Goal: Information Seeking & Learning: Learn about a topic

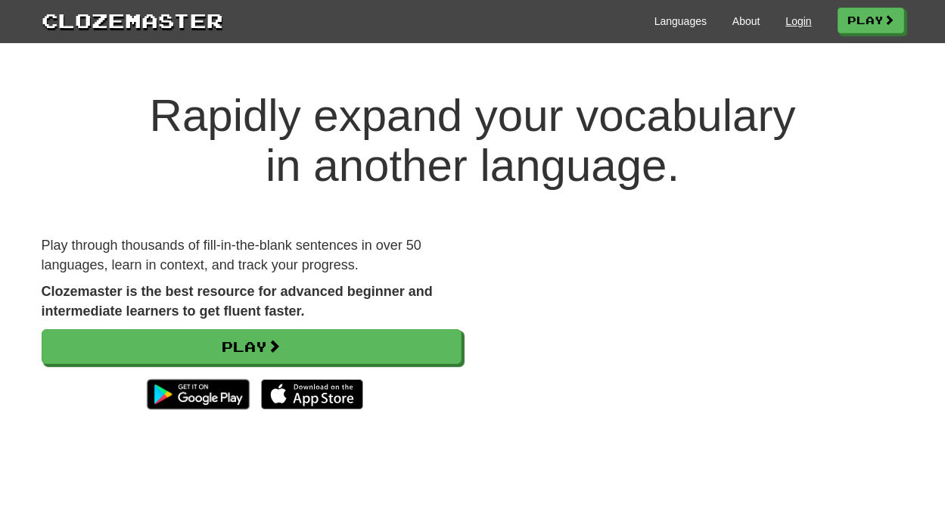
click at [791, 20] on link "Login" at bounding box center [799, 21] width 26 height 15
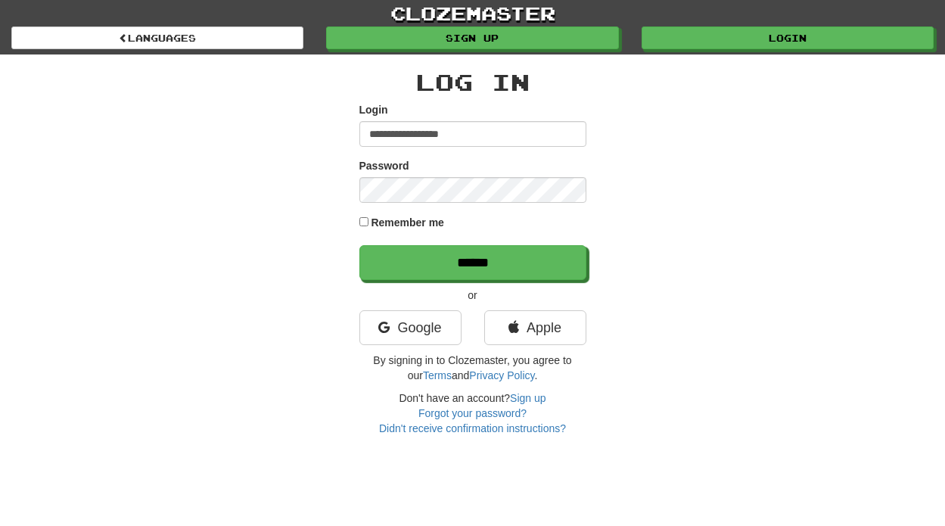
type input "**********"
click at [472, 262] on input "******" at bounding box center [473, 262] width 227 height 35
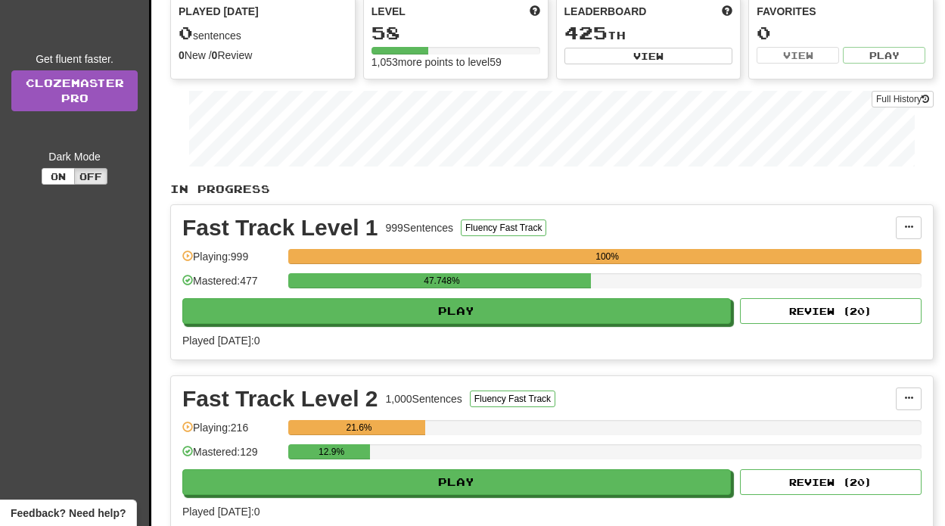
scroll to position [236, 0]
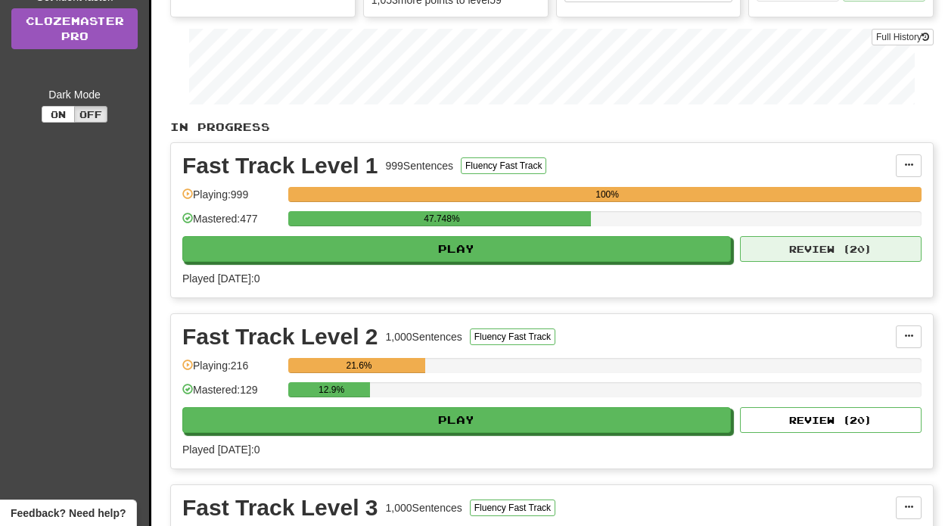
click at [785, 262] on button "Review ( 20 )" at bounding box center [831, 249] width 182 height 26
select select "**"
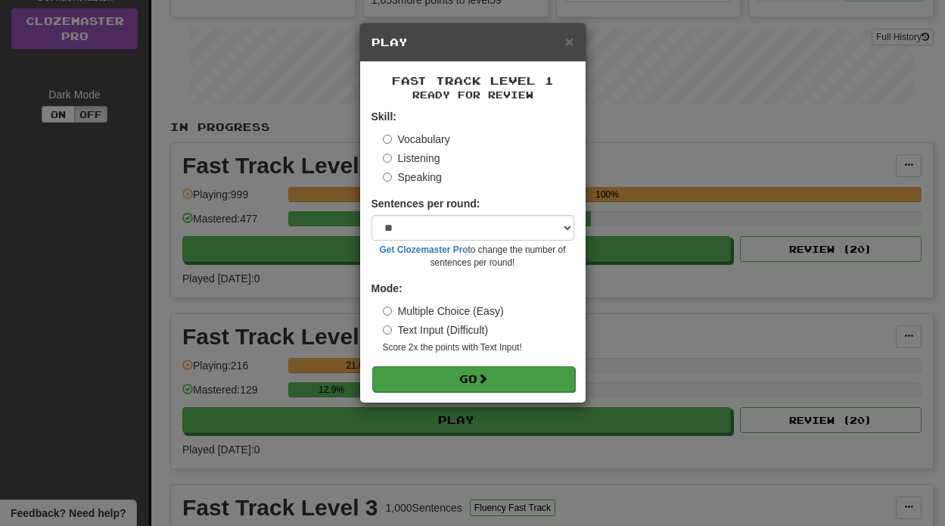
click at [471, 380] on button "Go" at bounding box center [473, 379] width 203 height 26
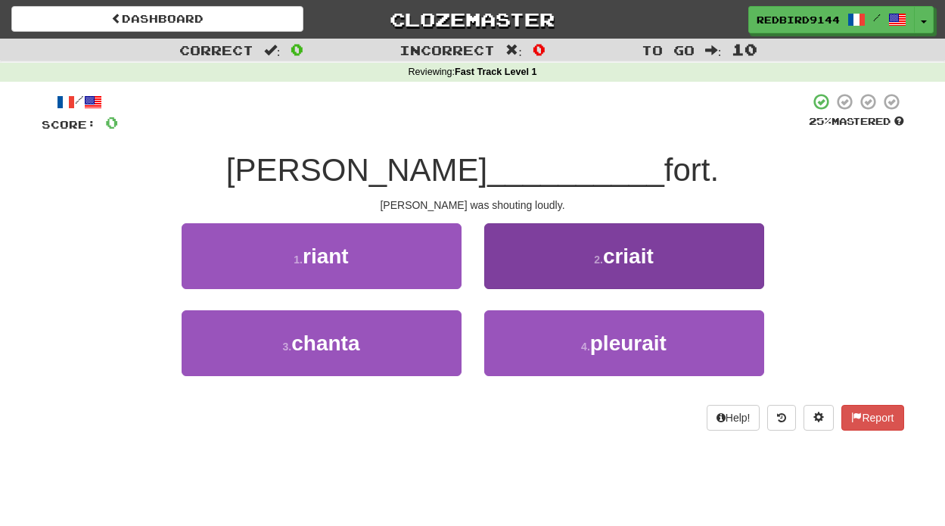
click at [612, 269] on button "2 . criait" at bounding box center [624, 256] width 280 height 66
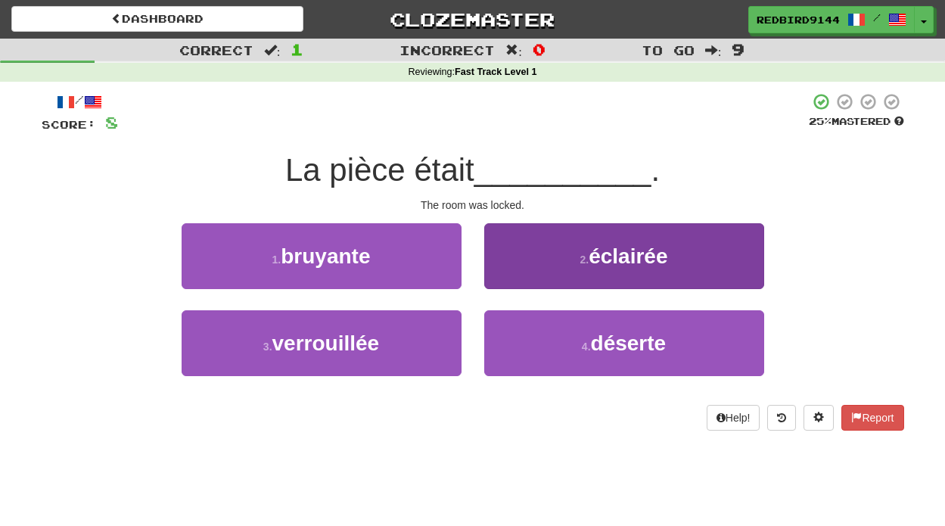
click at [609, 276] on button "2 . éclairée" at bounding box center [624, 256] width 280 height 66
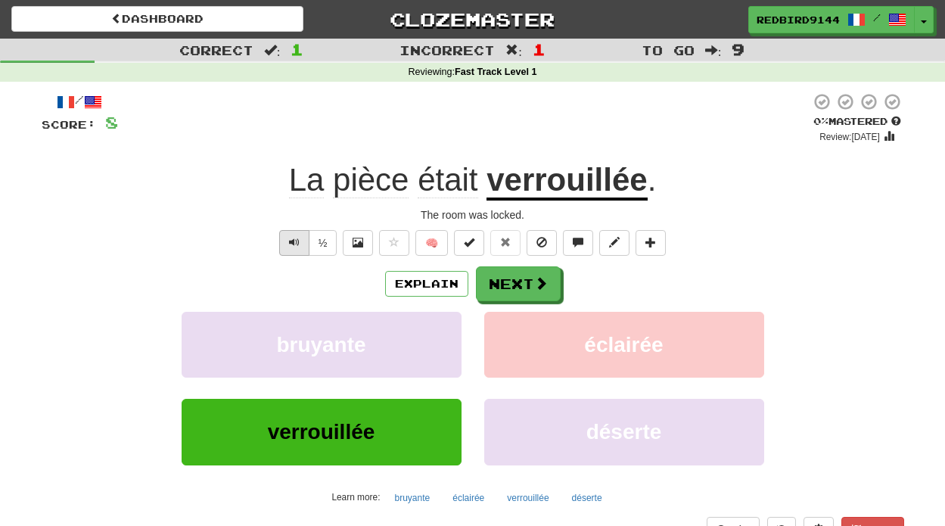
click at [290, 234] on button "Text-to-speech controls" at bounding box center [294, 243] width 30 height 26
click at [425, 284] on button "Explain" at bounding box center [426, 284] width 83 height 26
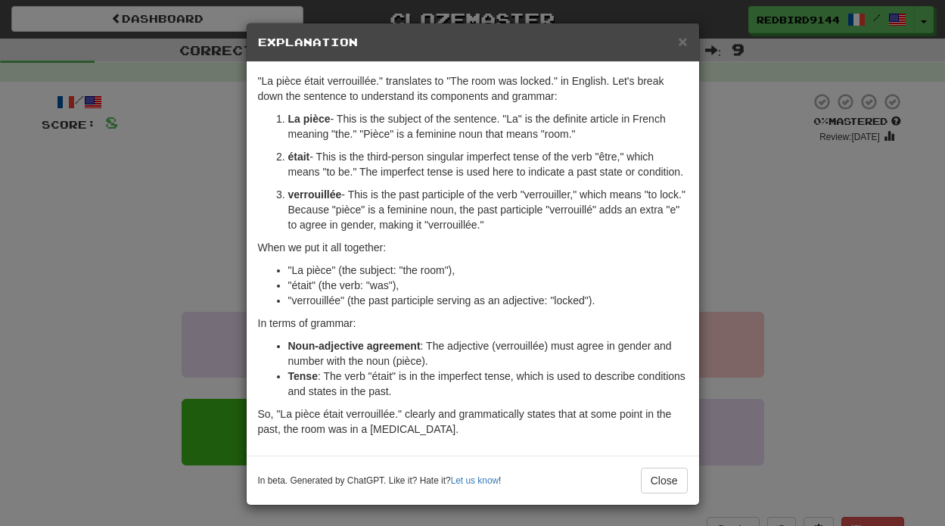
click at [168, 385] on div "× Explanation "La pièce était verrouillée." translates to "The room was locked.…" at bounding box center [472, 263] width 945 height 526
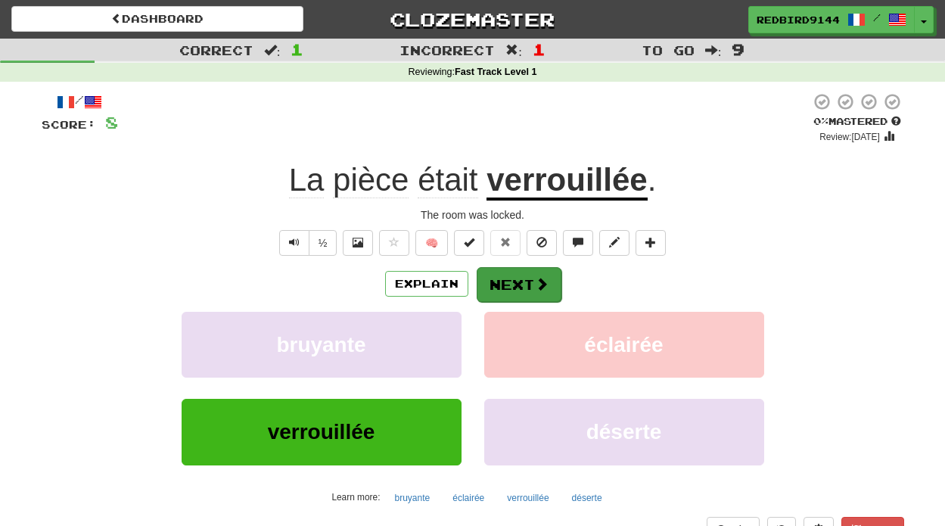
click at [515, 289] on button "Next" at bounding box center [519, 284] width 85 height 35
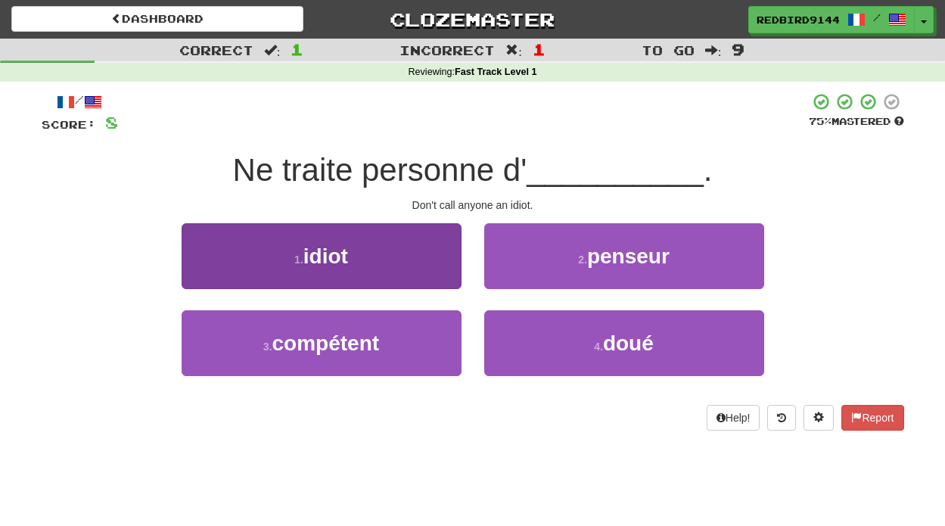
click at [428, 239] on button "1 . idiot" at bounding box center [322, 256] width 280 height 66
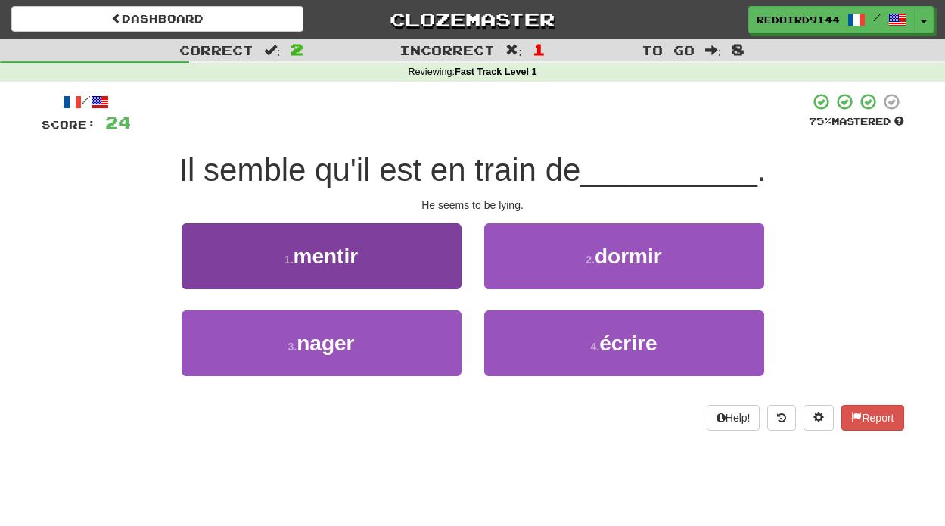
click at [431, 244] on button "1 . mentir" at bounding box center [322, 256] width 280 height 66
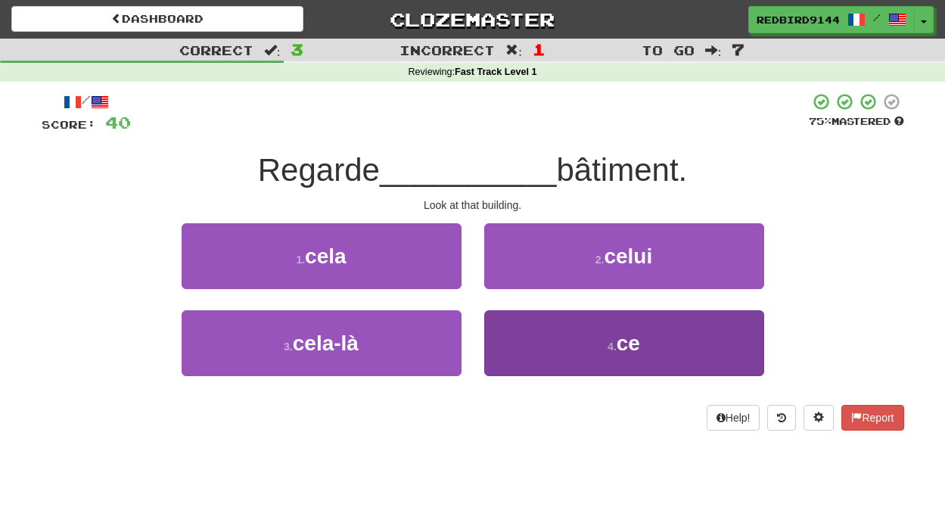
click at [548, 346] on button "4 . ce" at bounding box center [624, 343] width 280 height 66
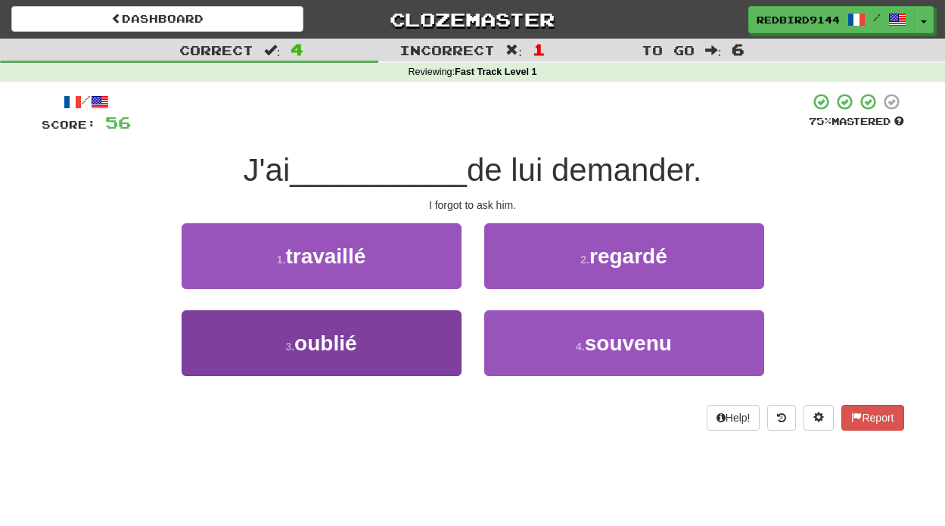
click at [344, 356] on button "3 . oublié" at bounding box center [322, 343] width 280 height 66
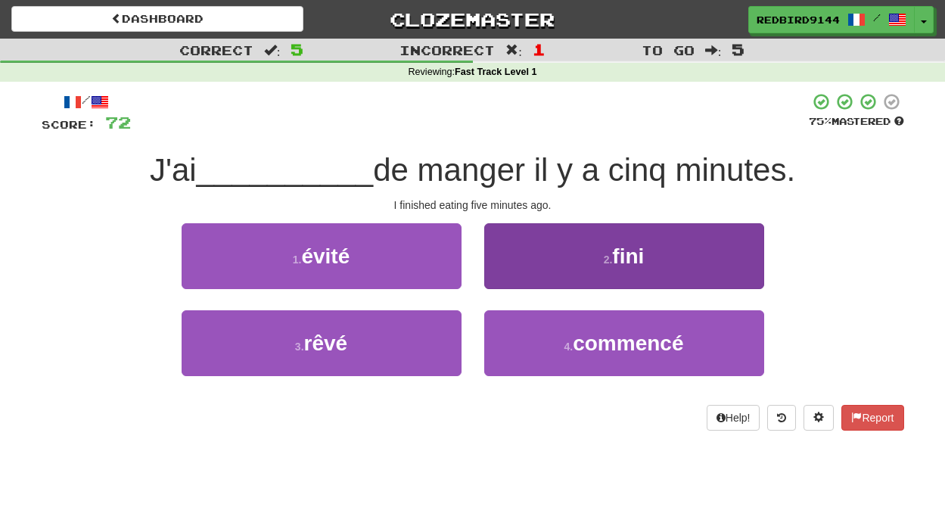
click at [559, 270] on button "2 . fini" at bounding box center [624, 256] width 280 height 66
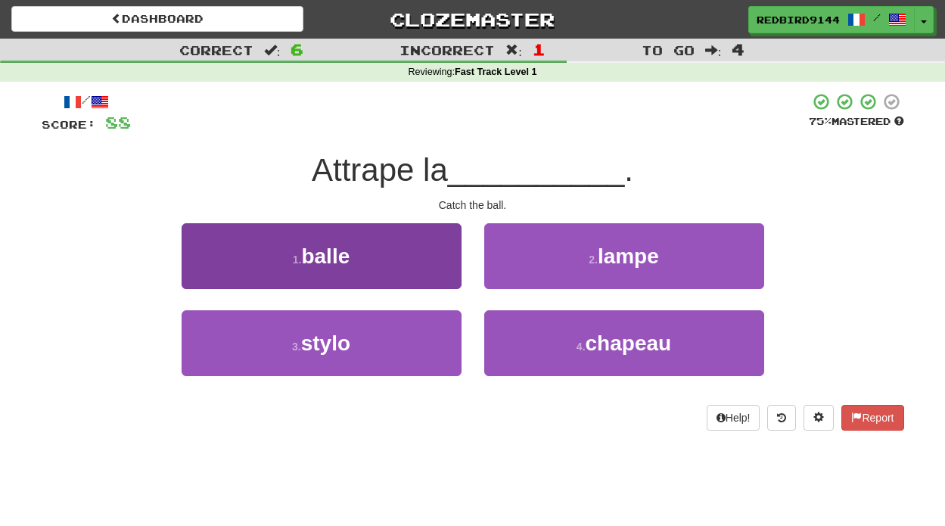
click at [374, 270] on button "1 . balle" at bounding box center [322, 256] width 280 height 66
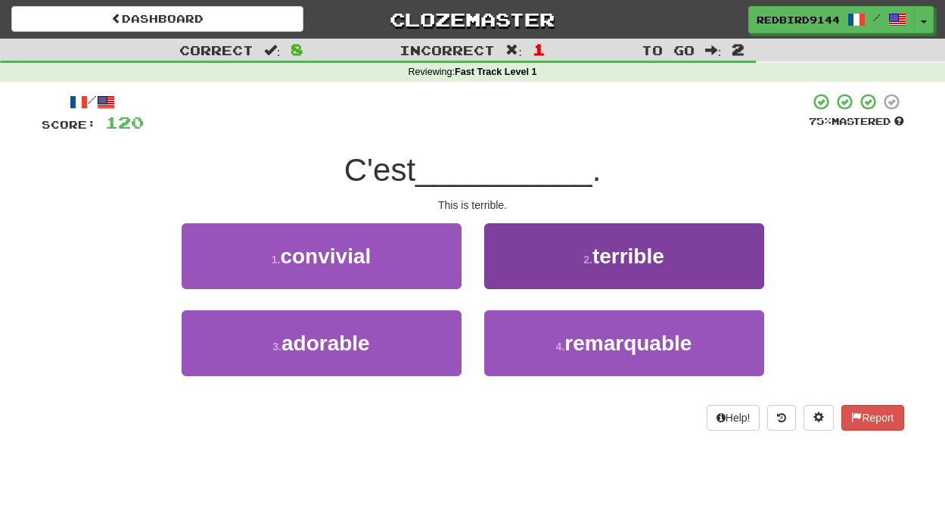
click at [504, 244] on button "2 . terrible" at bounding box center [624, 256] width 280 height 66
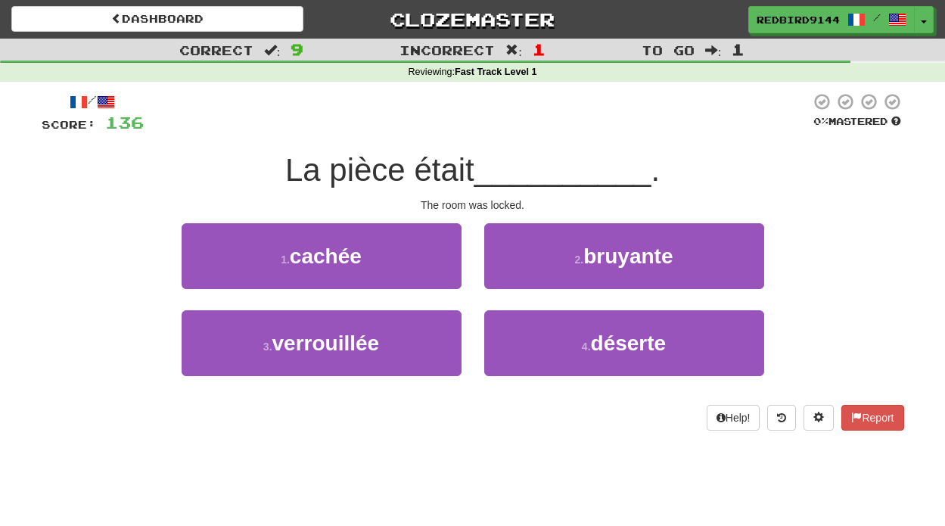
click at [504, 244] on button "2 . [GEOGRAPHIC_DATA]" at bounding box center [624, 256] width 280 height 66
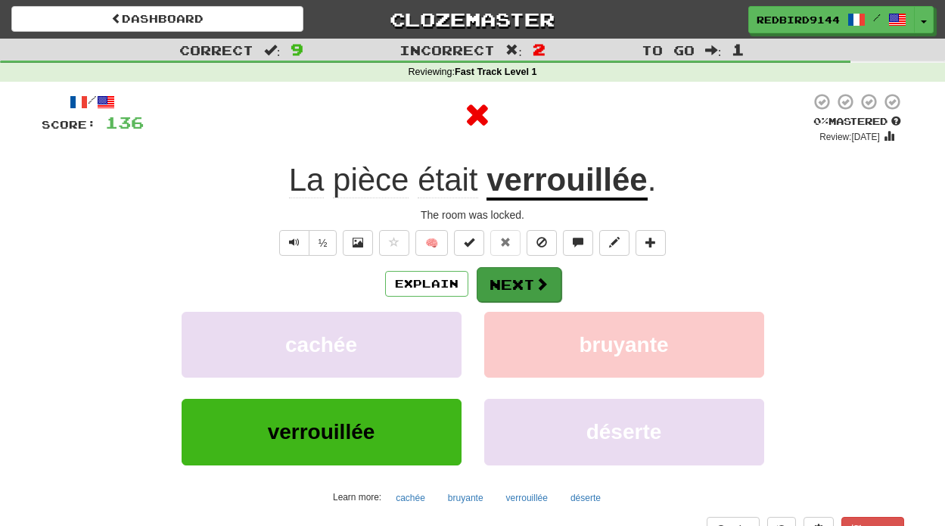
click at [505, 280] on button "Next" at bounding box center [519, 284] width 85 height 35
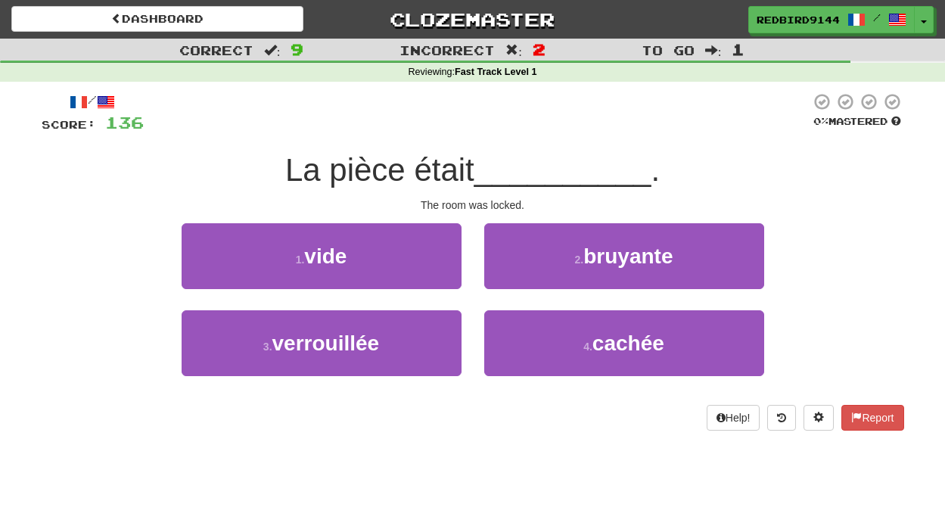
click at [505, 280] on button "2 . [GEOGRAPHIC_DATA]" at bounding box center [624, 256] width 280 height 66
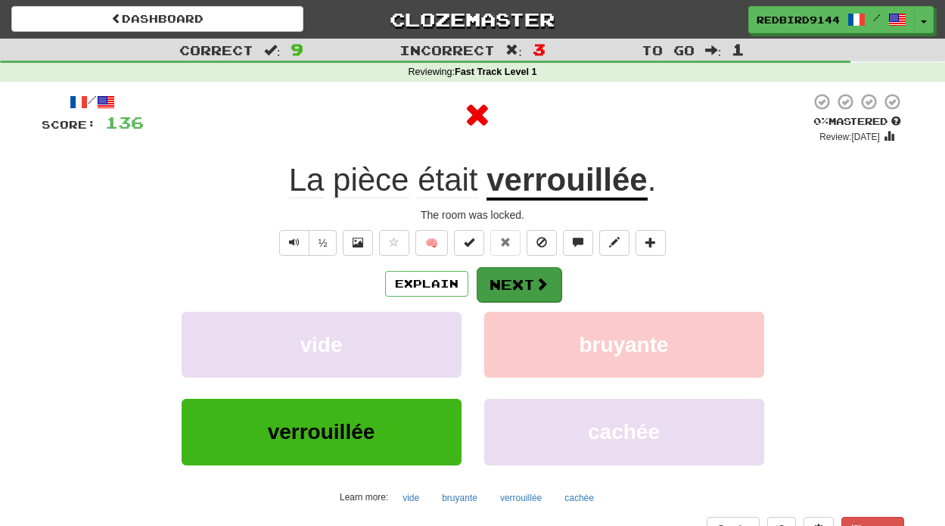
click at [499, 269] on button "Next" at bounding box center [519, 284] width 85 height 35
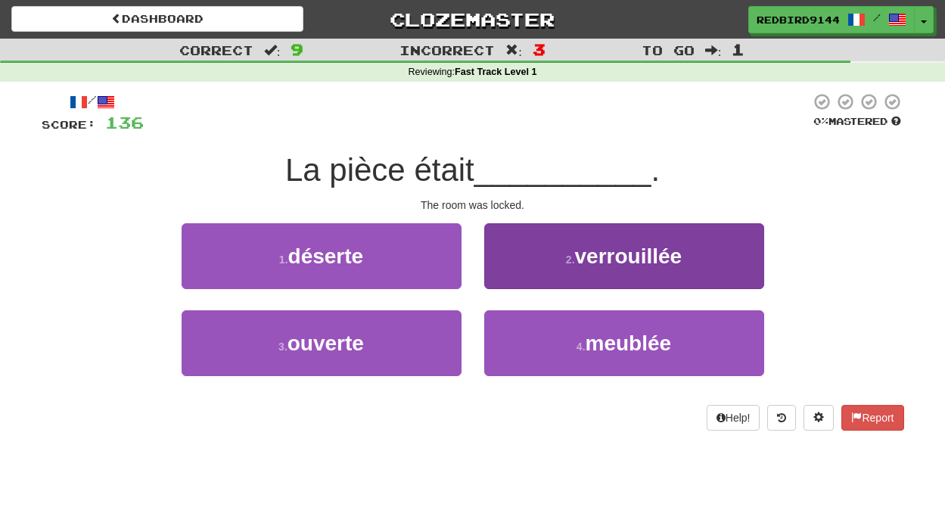
click at [596, 247] on span "verrouillée" at bounding box center [628, 255] width 107 height 23
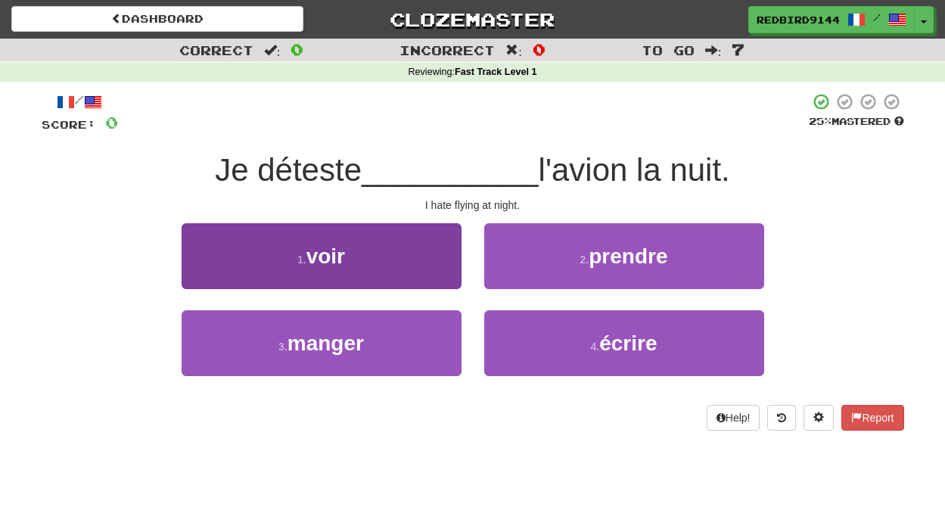
click at [357, 272] on button "1 . voir" at bounding box center [322, 256] width 280 height 66
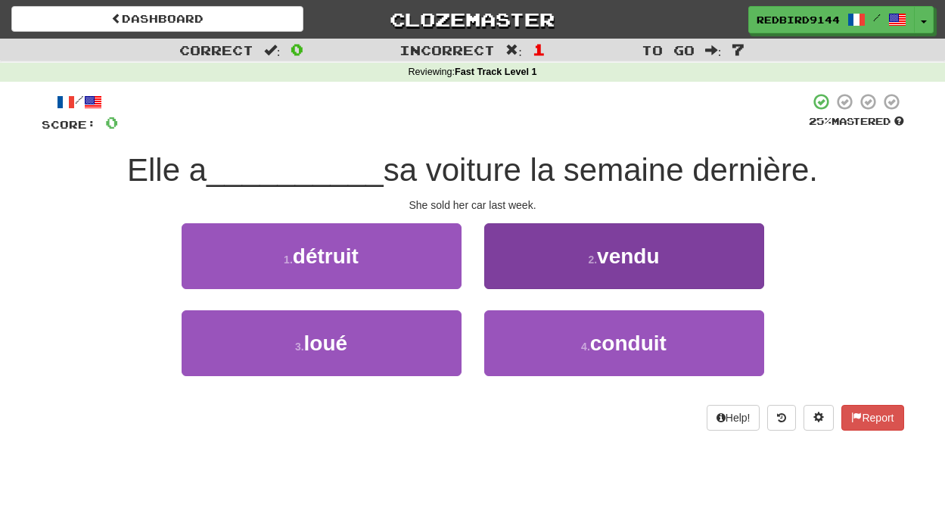
click at [523, 263] on button "2 . vendu" at bounding box center [624, 256] width 280 height 66
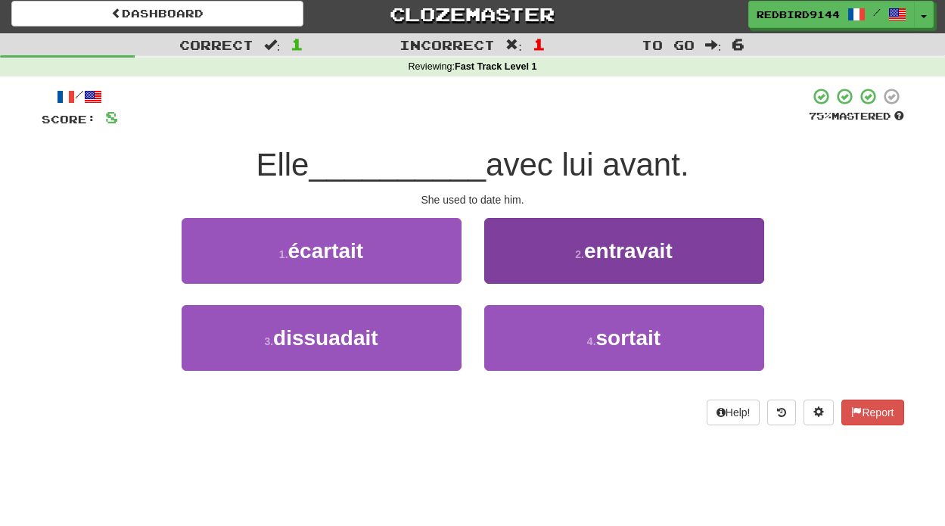
scroll to position [5, 0]
click at [584, 242] on button "2 . entravait" at bounding box center [624, 251] width 280 height 66
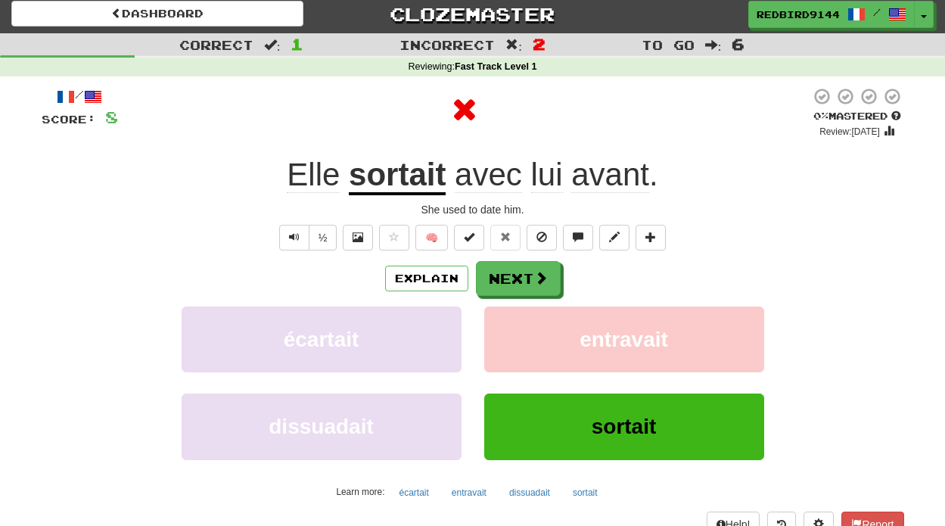
click at [506, 301] on div "Explain Next écartait entravait dissuadait sortait Learn more: écartait entrava…" at bounding box center [473, 382] width 863 height 243
click at [520, 278] on button "Next" at bounding box center [519, 279] width 85 height 35
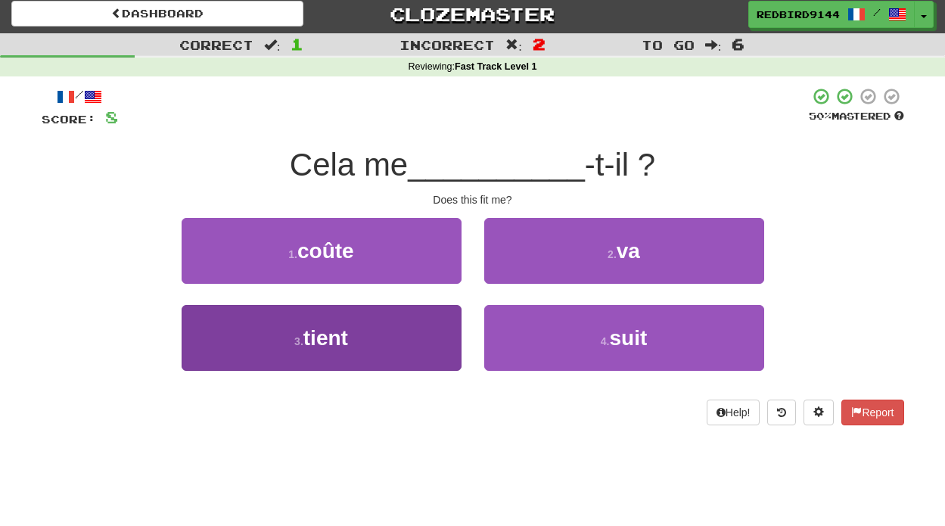
click at [381, 363] on button "3 . tient" at bounding box center [322, 338] width 280 height 66
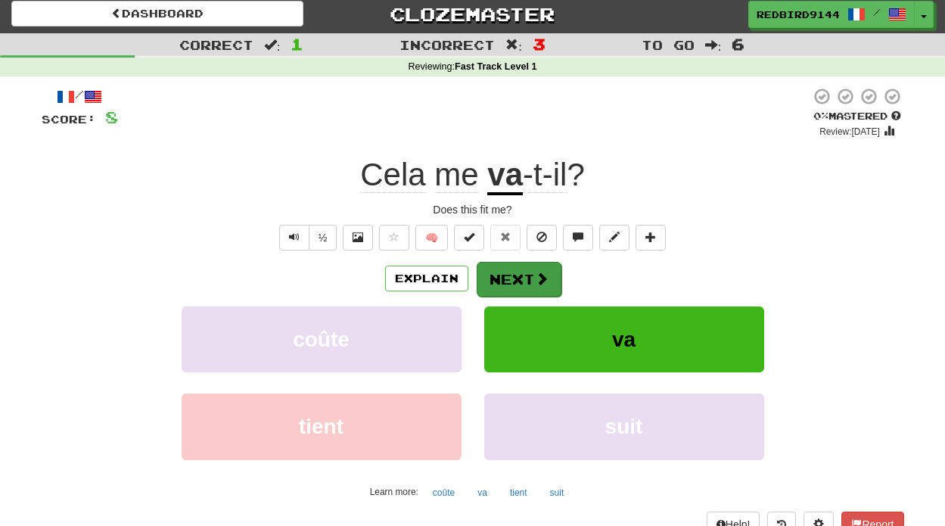
click at [512, 276] on button "Next" at bounding box center [519, 279] width 85 height 35
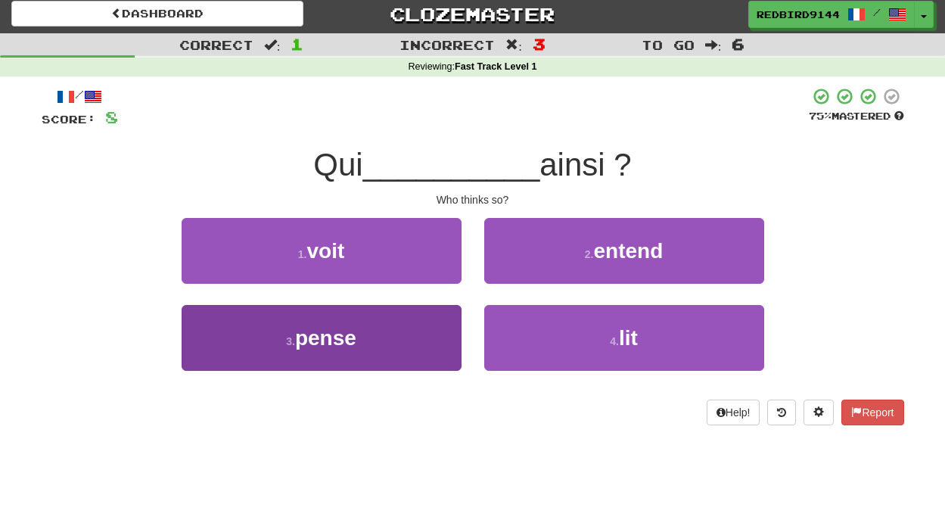
click at [321, 344] on span "pense" at bounding box center [325, 337] width 61 height 23
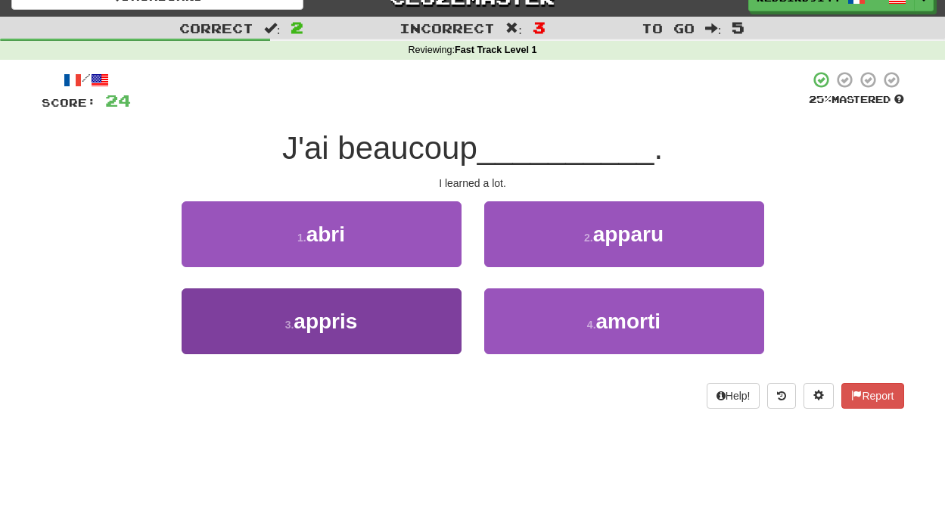
scroll to position [23, 0]
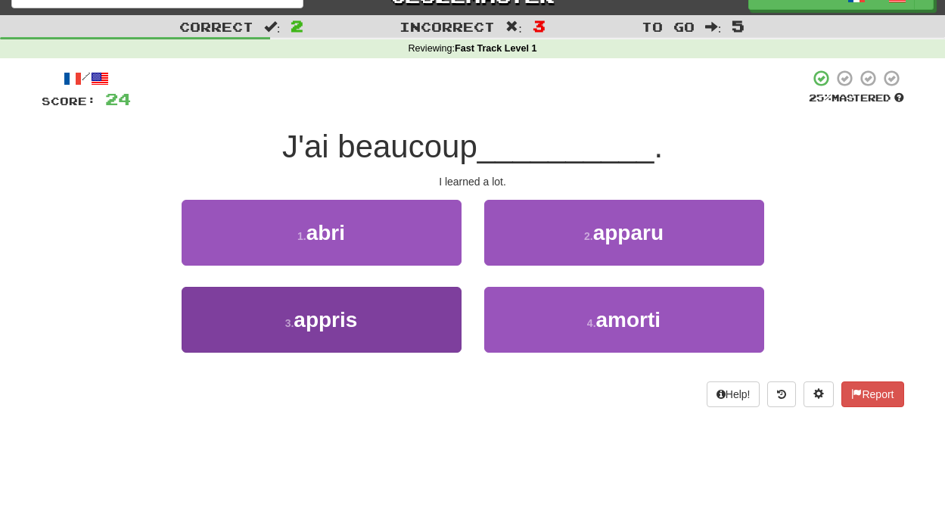
click at [297, 323] on span "appris" at bounding box center [326, 319] width 64 height 23
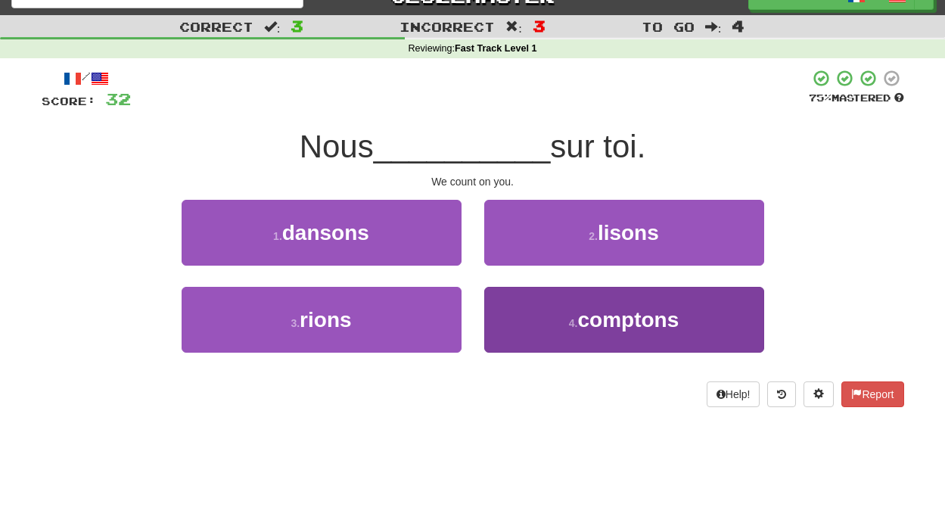
click at [534, 305] on button "4 . [GEOGRAPHIC_DATA]" at bounding box center [624, 320] width 280 height 66
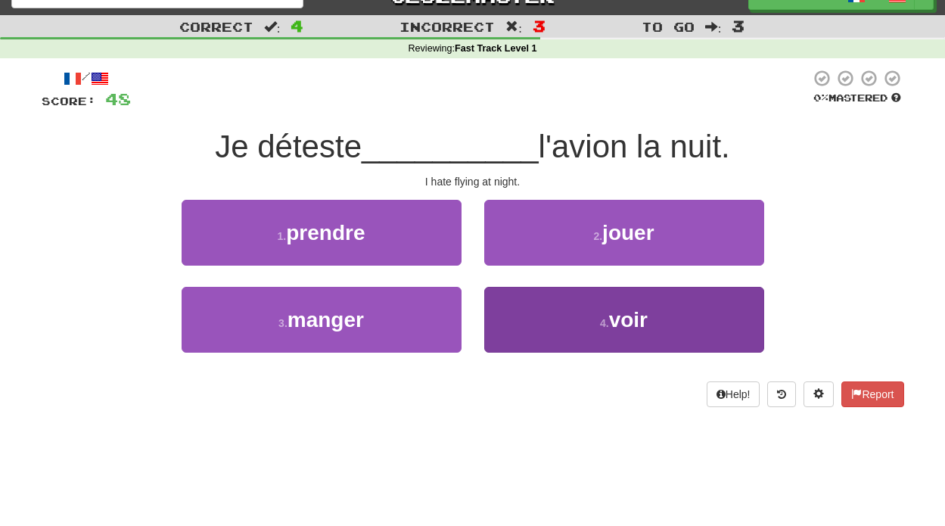
click at [578, 339] on button "4 . voir" at bounding box center [624, 320] width 280 height 66
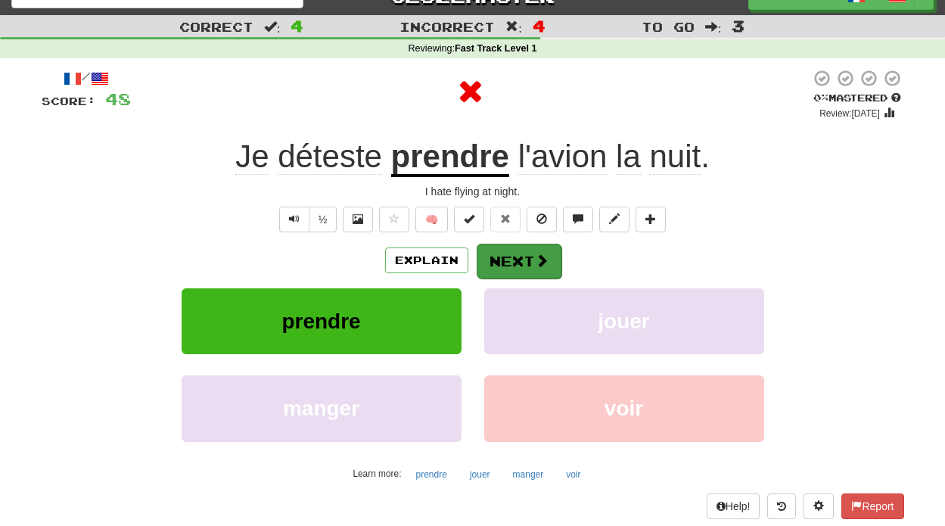
click at [522, 256] on button "Next" at bounding box center [519, 261] width 85 height 35
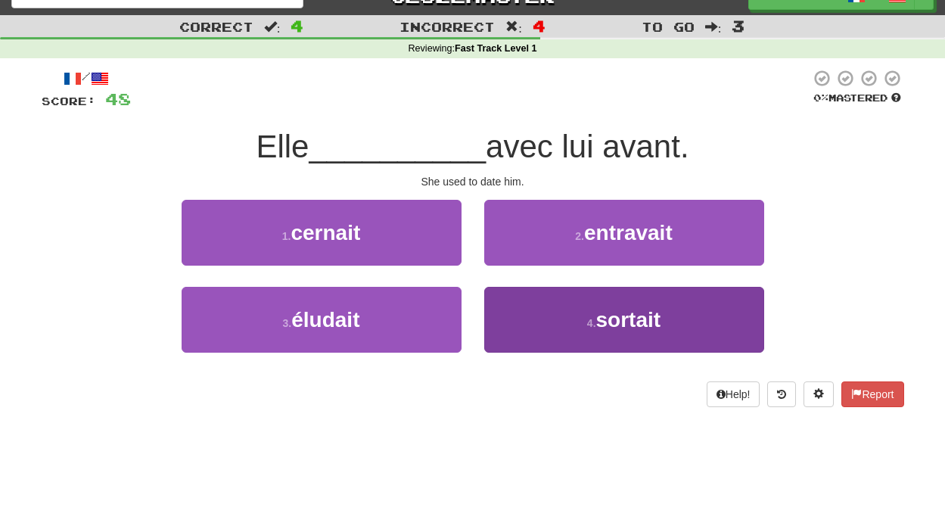
click at [571, 304] on button "4 . sortait" at bounding box center [624, 320] width 280 height 66
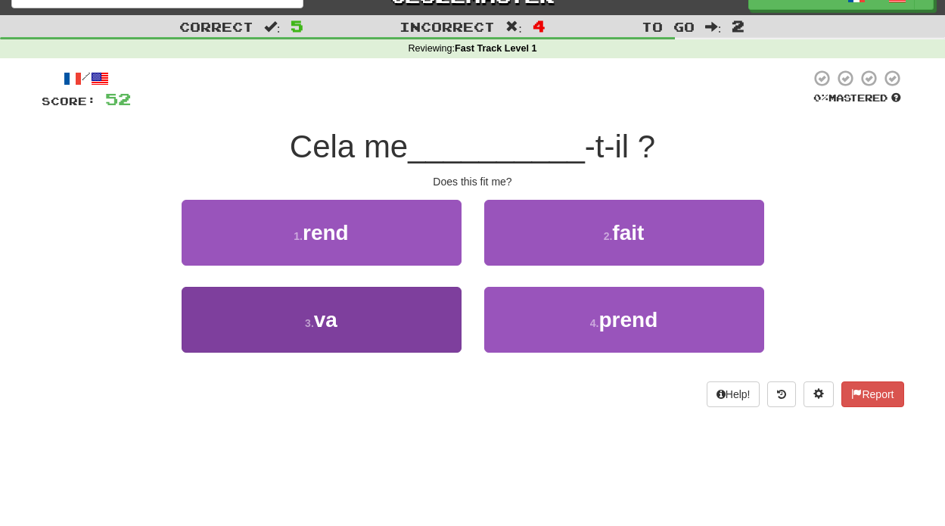
click at [417, 322] on button "3 . va" at bounding box center [322, 320] width 280 height 66
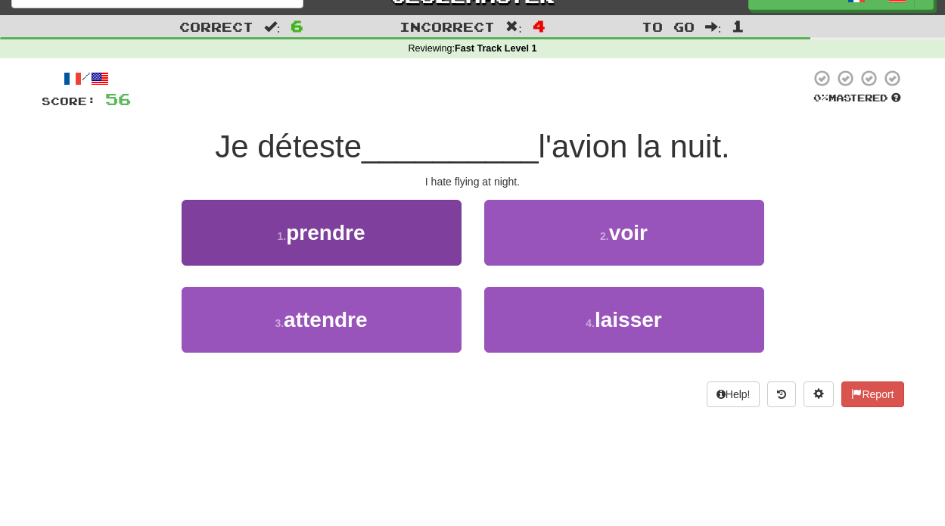
click at [329, 229] on span "prendre" at bounding box center [325, 232] width 79 height 23
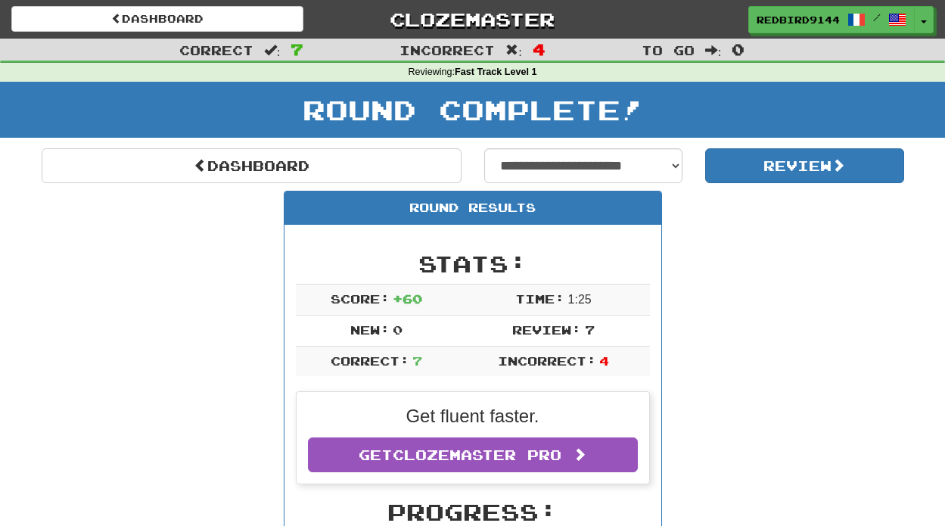
scroll to position [0, 0]
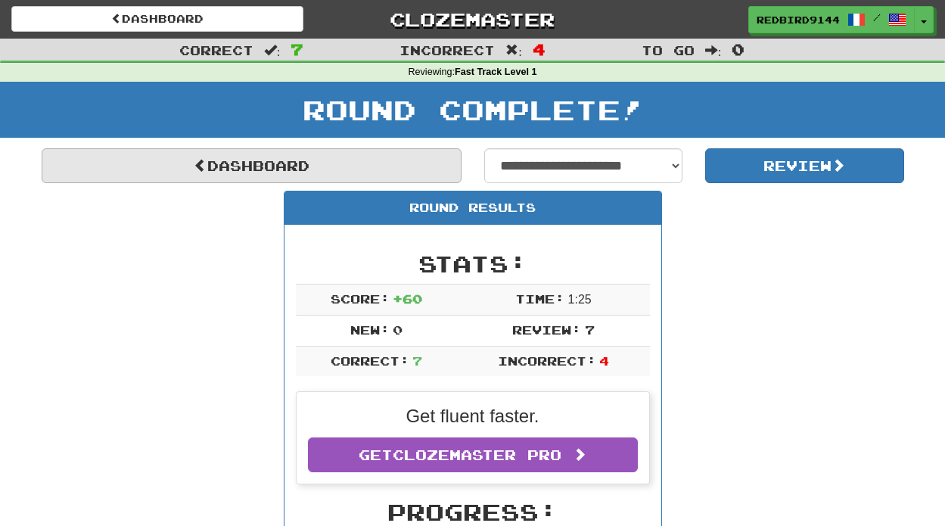
click at [298, 157] on link "Dashboard" at bounding box center [252, 165] width 420 height 35
